Goal: Check status

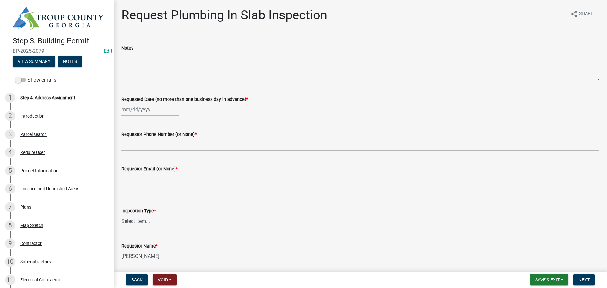
scroll to position [728, 0]
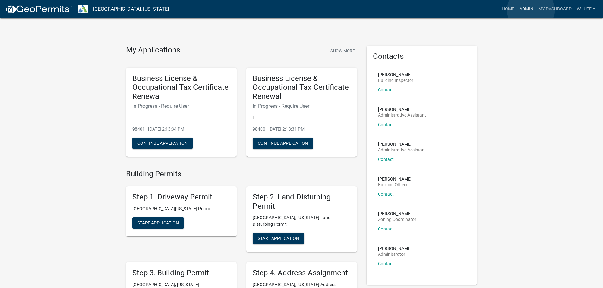
click at [531, 10] on link "Admin" at bounding box center [526, 9] width 19 height 12
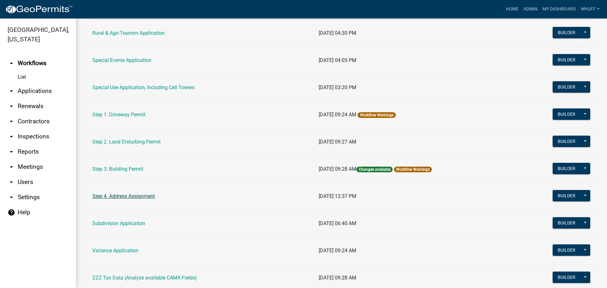
scroll to position [285, 0]
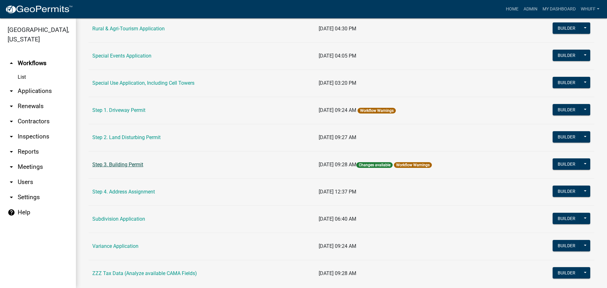
click at [122, 166] on link "Step 3. Building Permit" at bounding box center [117, 165] width 51 height 6
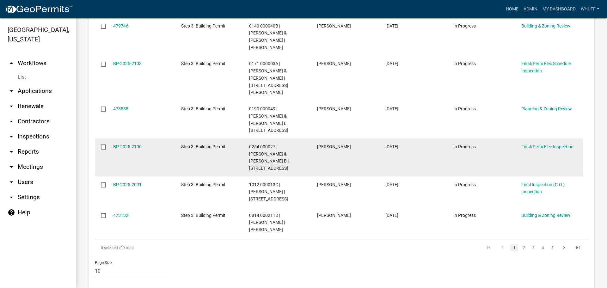
scroll to position [475, 0]
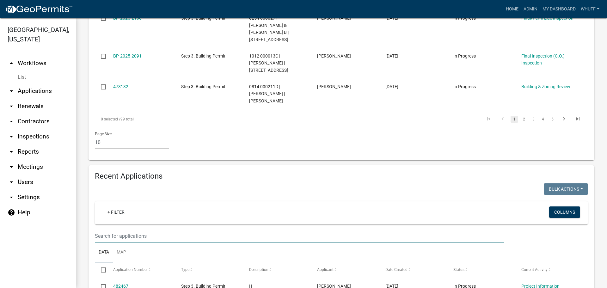
click at [144, 230] on input "text" at bounding box center [300, 236] width 410 height 13
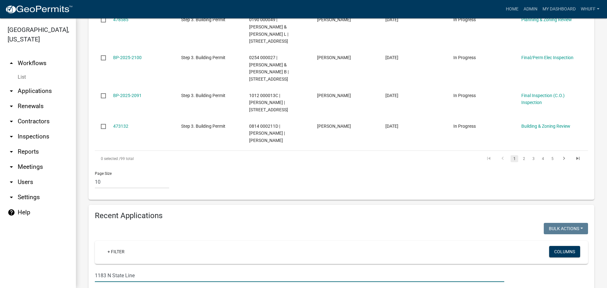
scroll to position [451, 0]
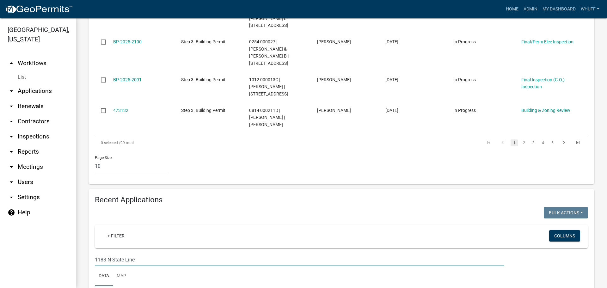
drag, startPoint x: 147, startPoint y: 194, endPoint x: 40, endPoint y: 196, distance: 106.6
click at [40, 196] on div "Troup County, Georgia arrow_drop_up Workflows List arrow_drop_down Applications…" at bounding box center [303, 153] width 607 height 270
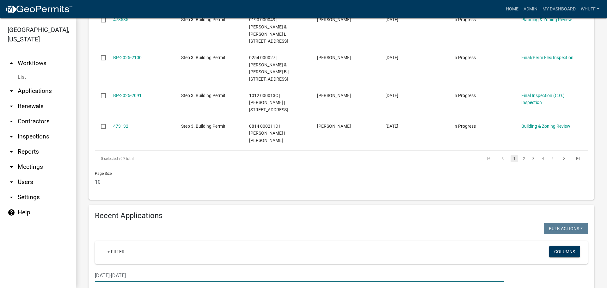
type input "2025-2091"
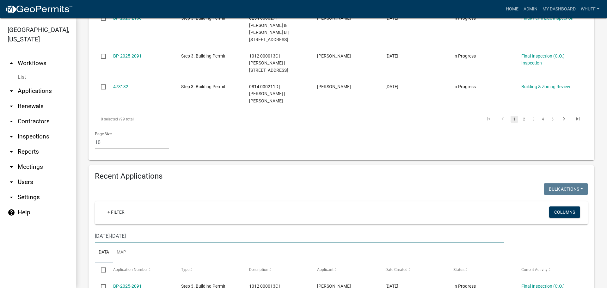
scroll to position [468, 0]
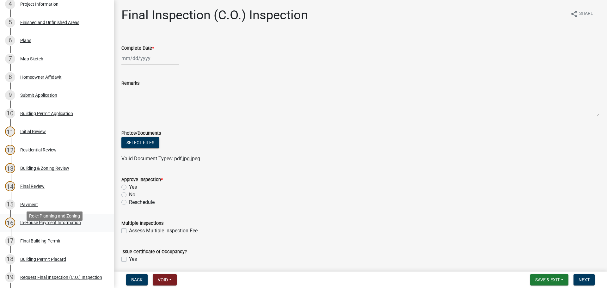
scroll to position [95, 0]
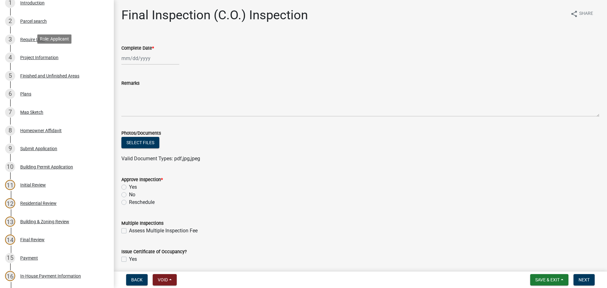
click at [47, 58] on div "Project Information" at bounding box center [39, 57] width 38 height 4
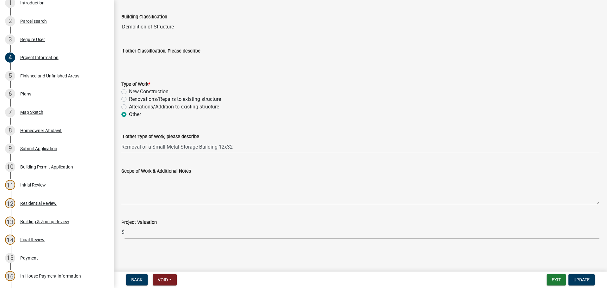
scroll to position [496, 0]
